Goal: Information Seeking & Learning: Learn about a topic

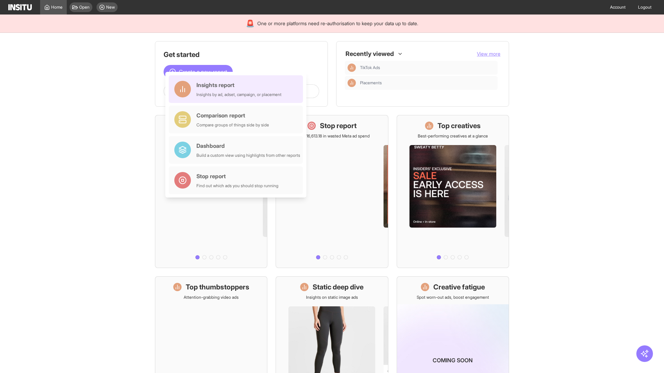
click at [237, 89] on div "Insights report Insights by ad, adset, campaign, or placement" at bounding box center [238, 89] width 85 height 17
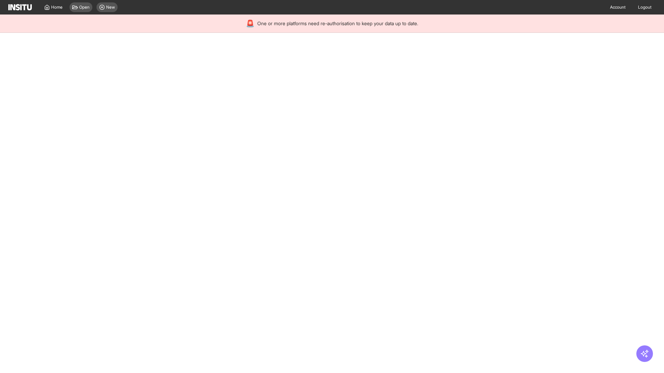
select select "**"
